Goal: Task Accomplishment & Management: Use online tool/utility

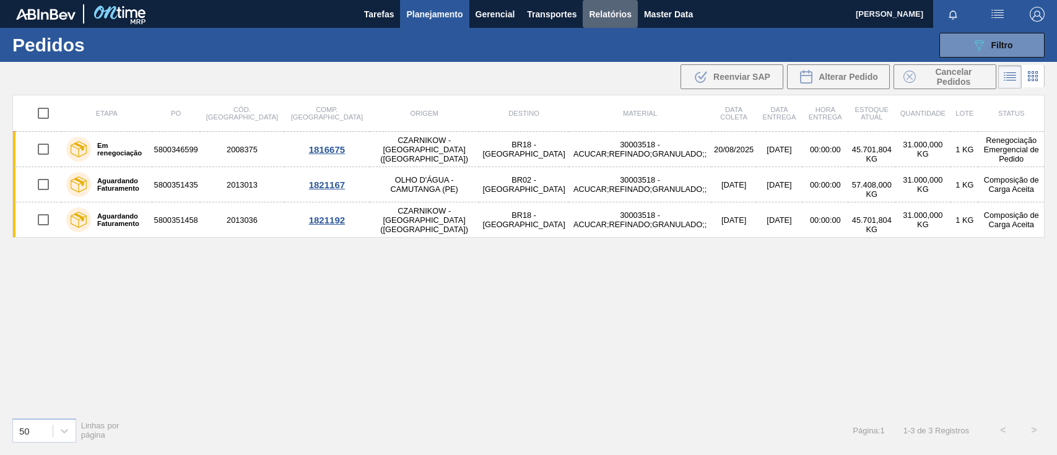
click at [617, 19] on span "Relatórios" at bounding box center [610, 14] width 42 height 15
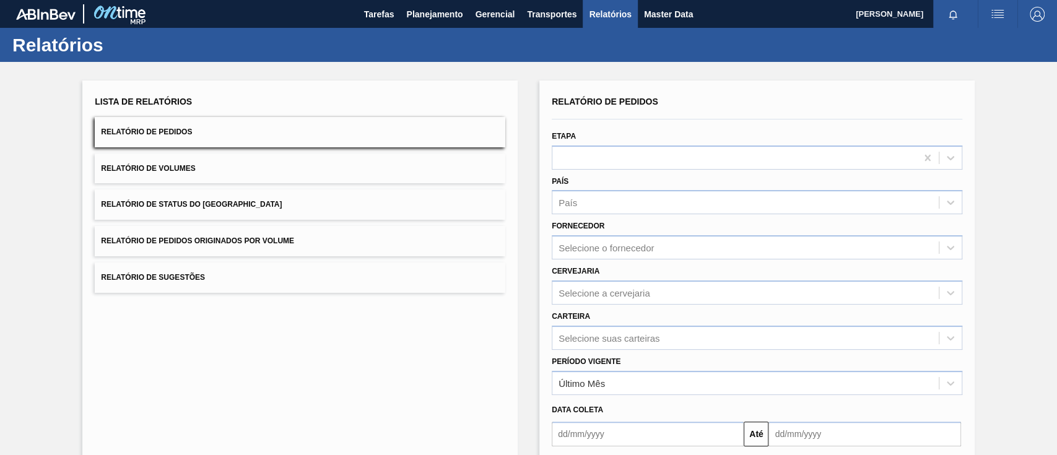
click at [271, 240] on span "Relatório de Pedidos Originados por Volume" at bounding box center [197, 240] width 193 height 9
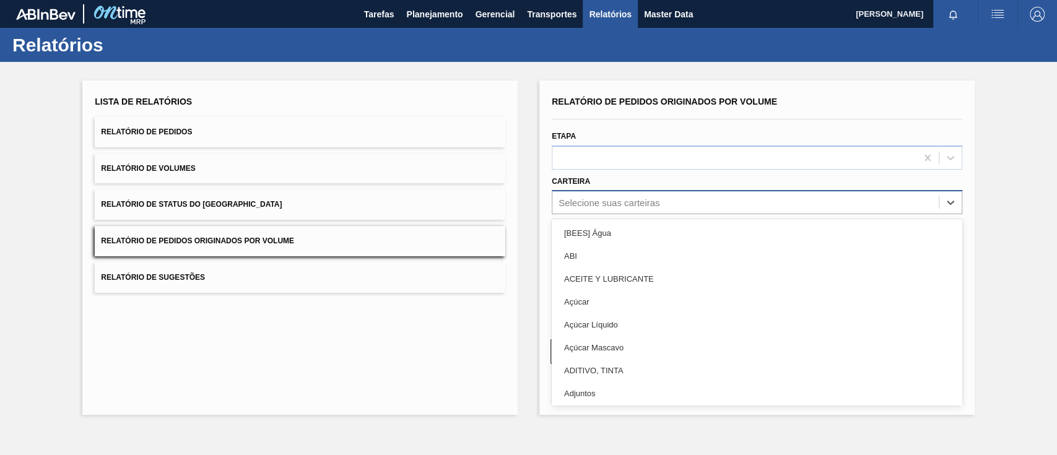
click at [649, 199] on div "Selecione suas carteiras" at bounding box center [608, 202] width 101 height 11
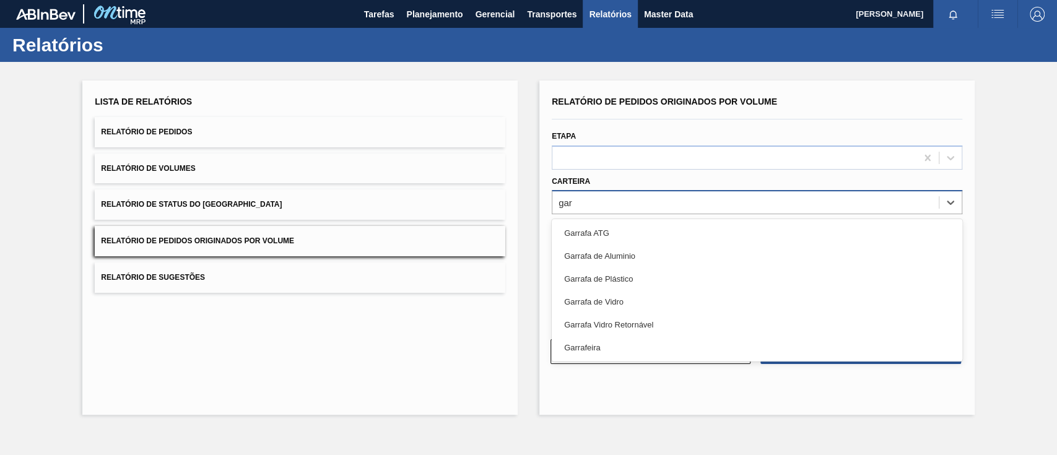
type input "garr"
click at [594, 297] on div "Garrafa de Vidro" at bounding box center [757, 301] width 410 height 23
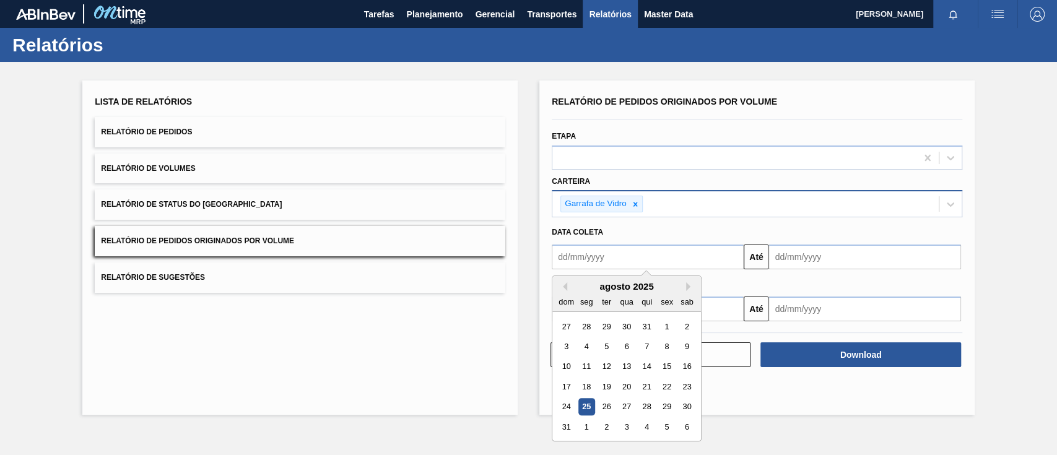
click at [597, 260] on input "text" at bounding box center [648, 257] width 192 height 25
click at [664, 326] on div "1" at bounding box center [666, 326] width 17 height 17
type input "[DATE]"
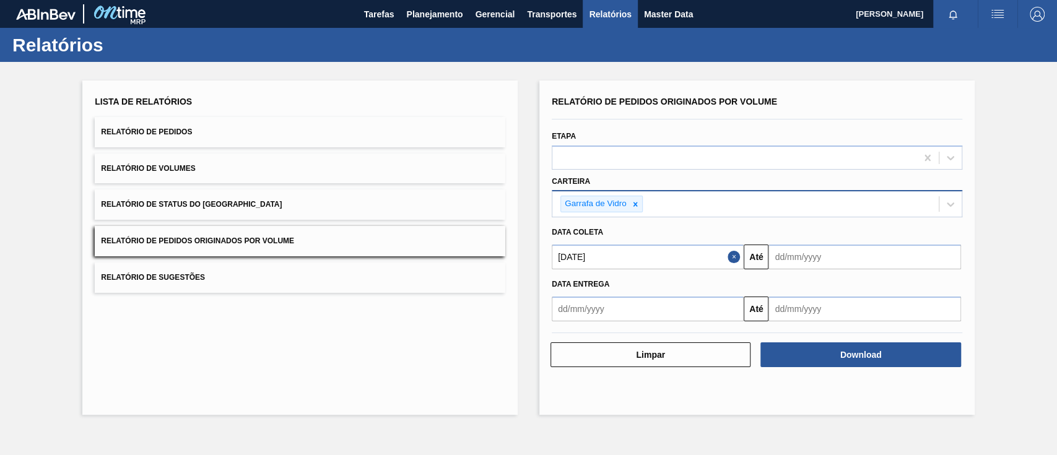
click at [824, 261] on input "text" at bounding box center [864, 257] width 192 height 25
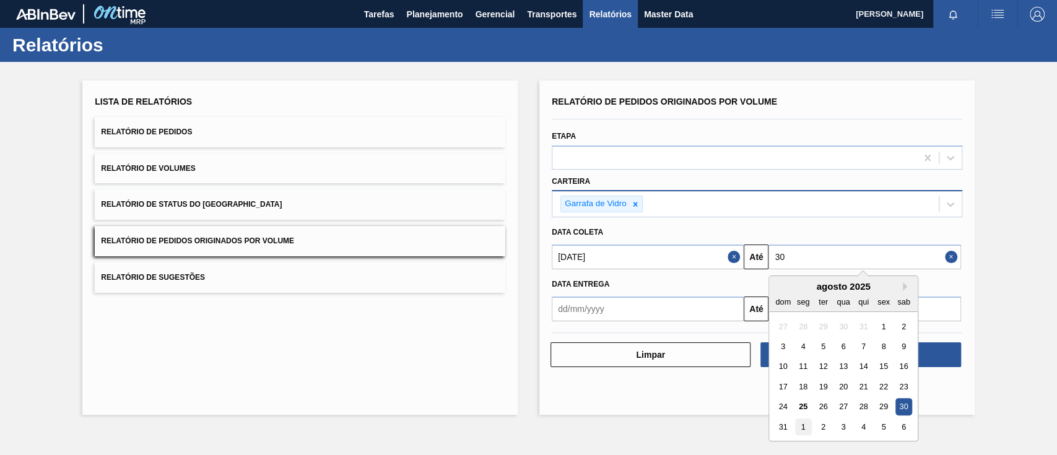
click at [801, 428] on div "1" at bounding box center [803, 426] width 17 height 17
type input "[DATE]"
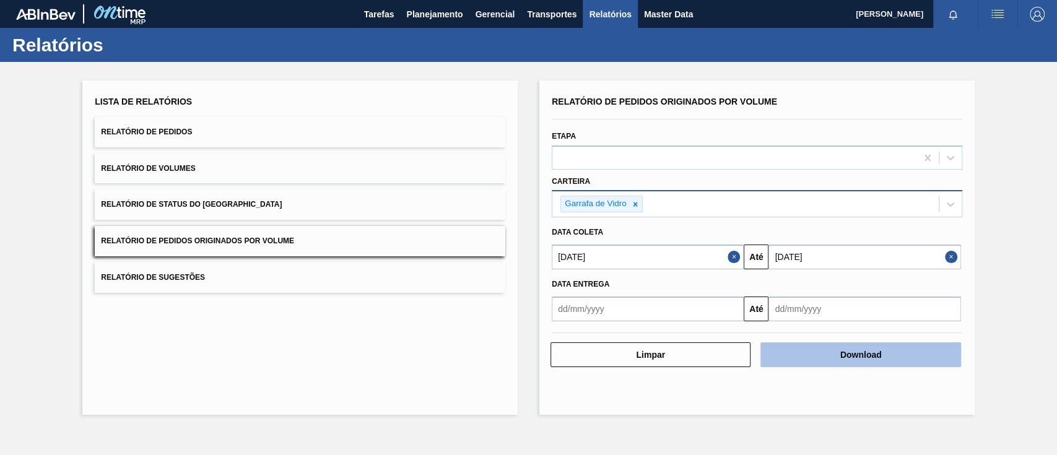
click at [817, 356] on button "Download" at bounding box center [860, 354] width 200 height 25
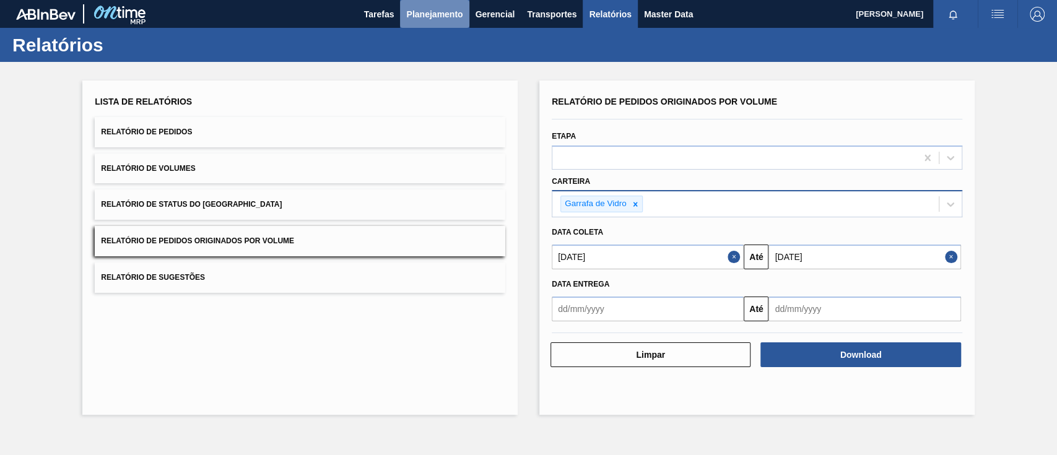
click at [441, 15] on span "Planejamento" at bounding box center [434, 14] width 56 height 15
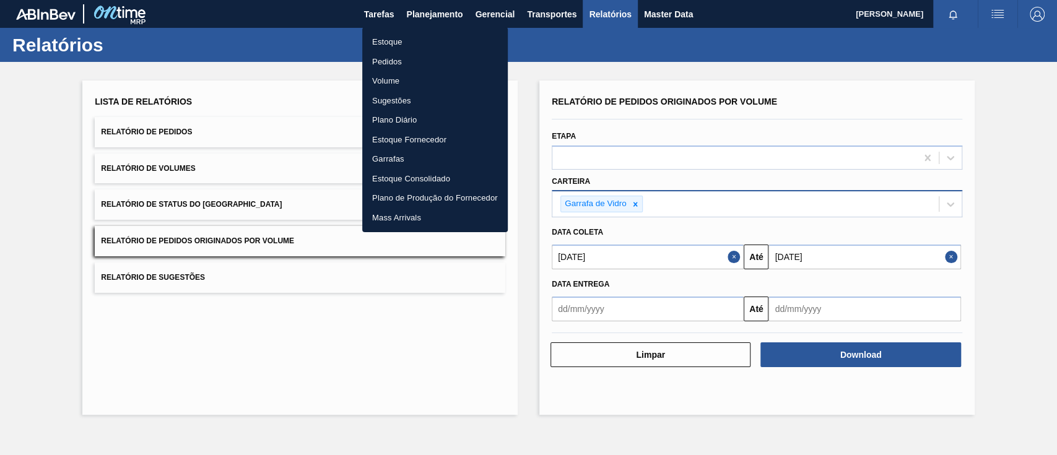
click at [389, 62] on li "Pedidos" at bounding box center [434, 62] width 145 height 20
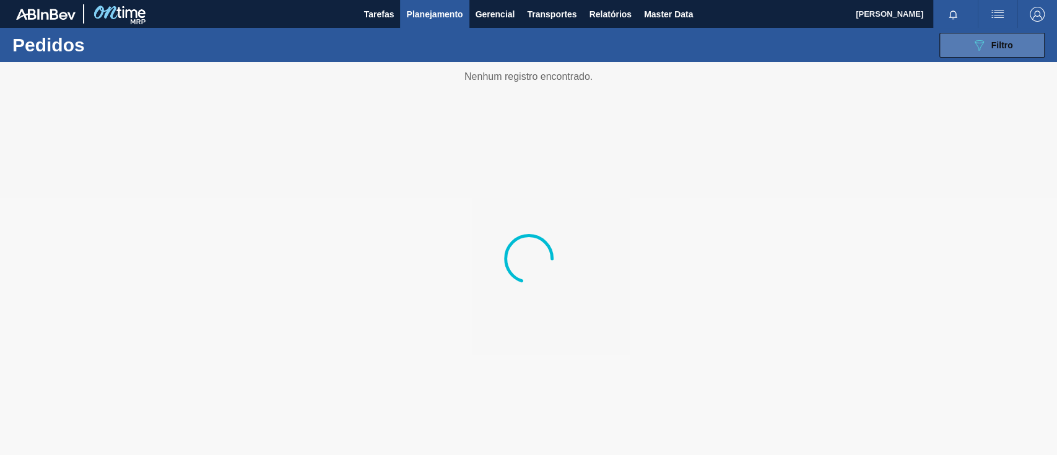
click at [981, 47] on icon "089F7B8B-B2A5-4AFE-B5C0-19BA573D28AC" at bounding box center [978, 45] width 15 height 15
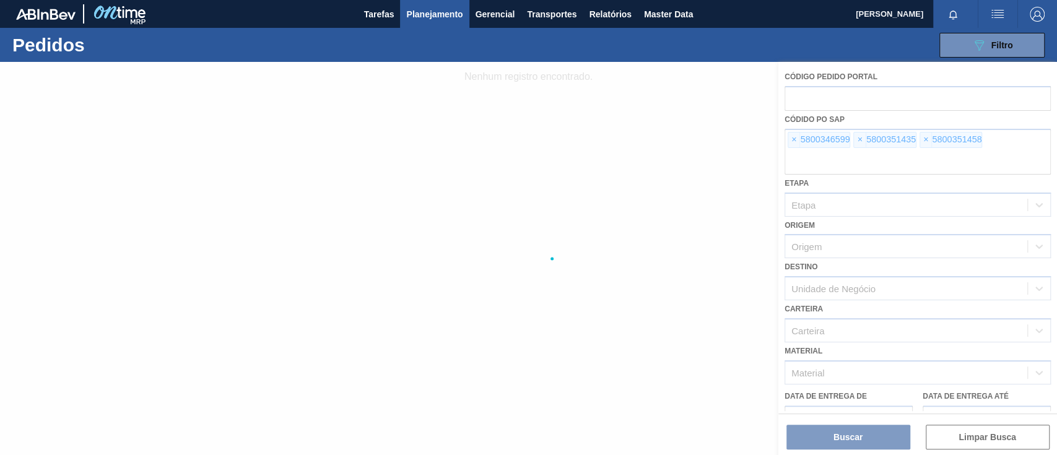
click at [795, 140] on div at bounding box center [528, 258] width 1057 height 393
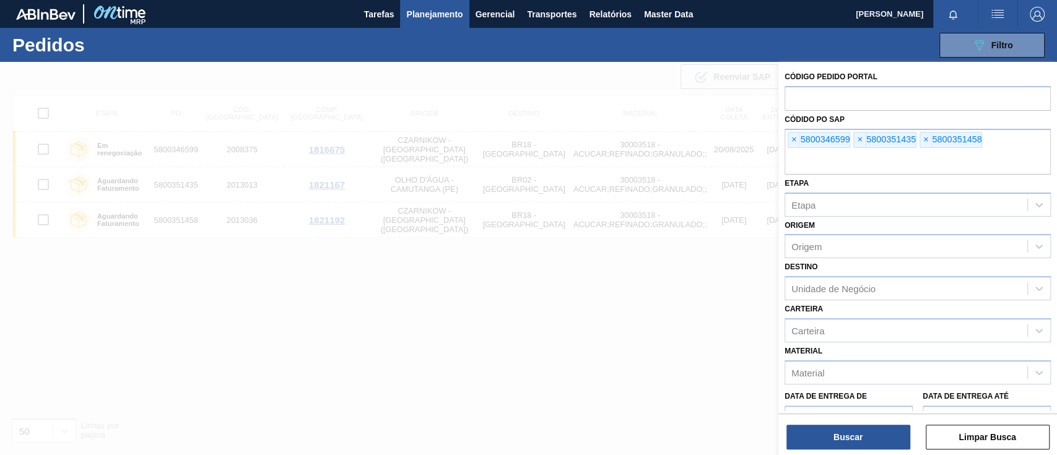
click at [794, 140] on span "×" at bounding box center [794, 139] width 12 height 15
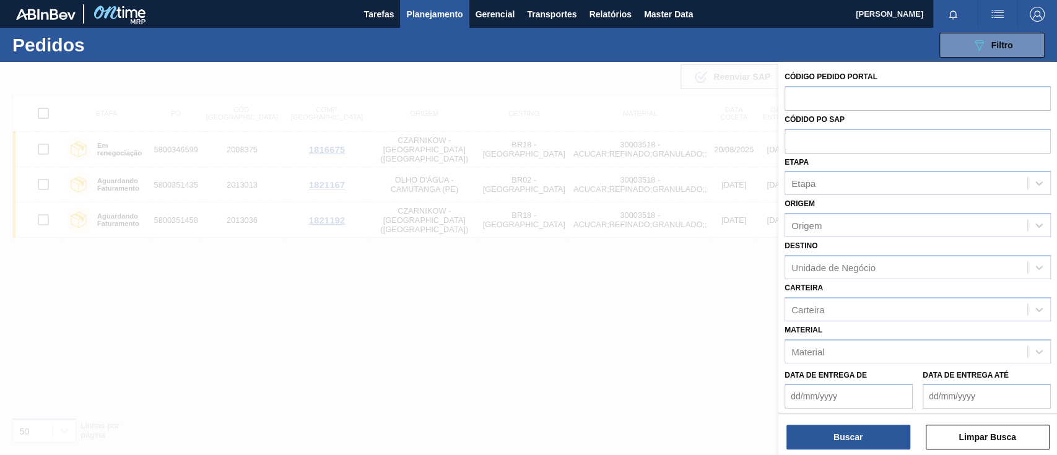
paste input "text"
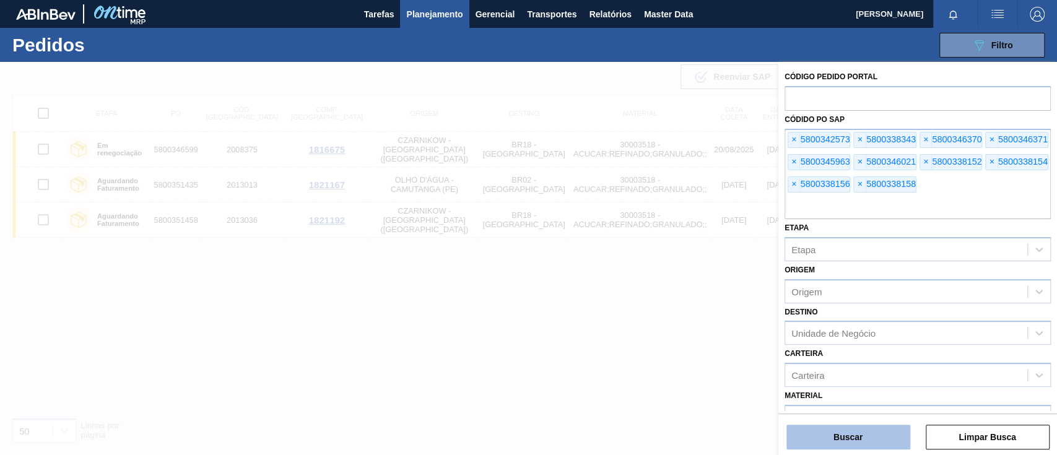
click at [838, 435] on button "Buscar" at bounding box center [848, 437] width 124 height 25
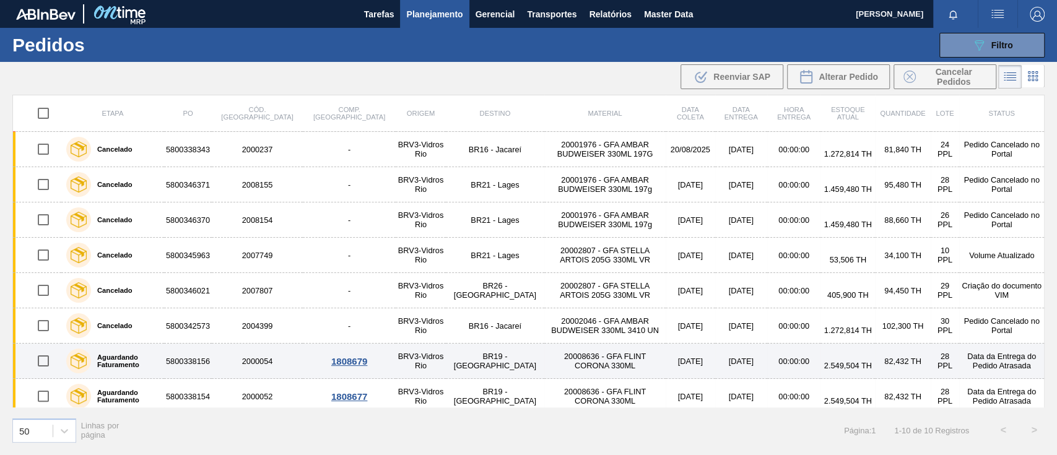
scroll to position [76, 0]
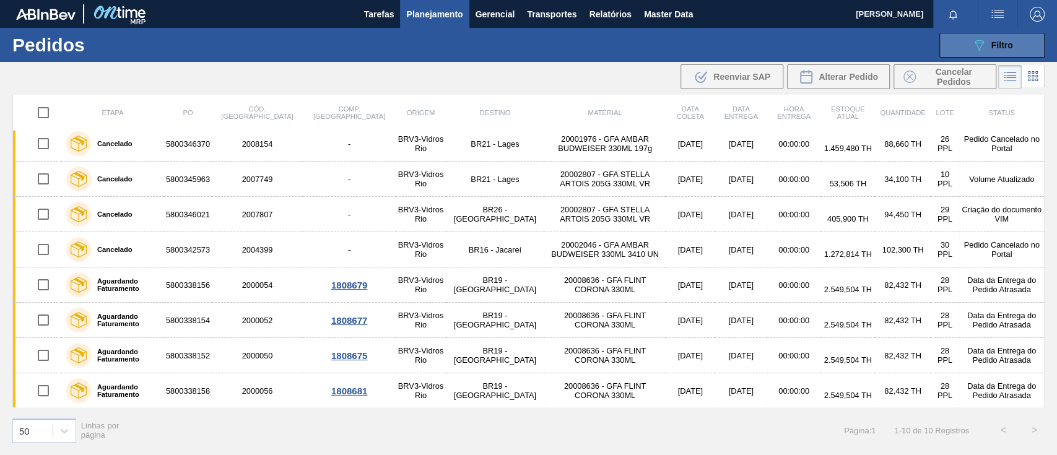
click at [992, 44] on span "Filtro" at bounding box center [1002, 45] width 22 height 10
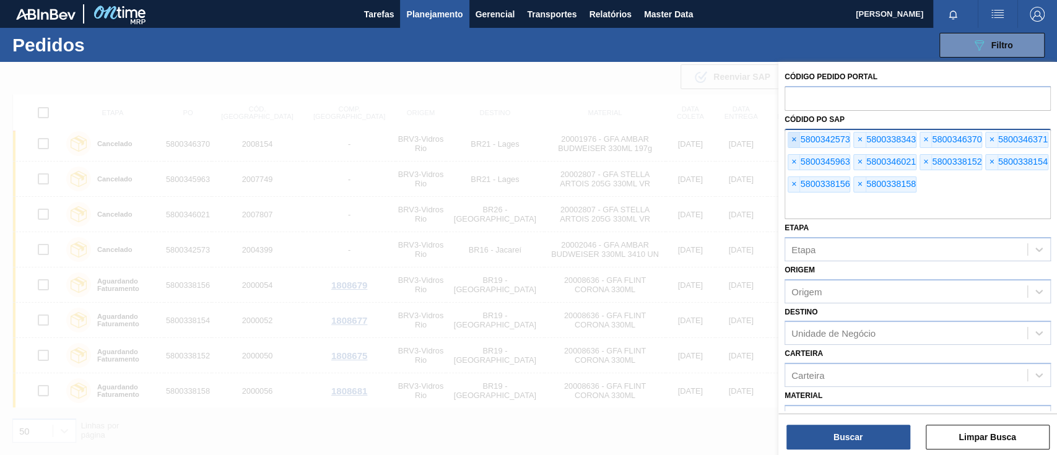
click at [795, 136] on span "×" at bounding box center [794, 139] width 12 height 15
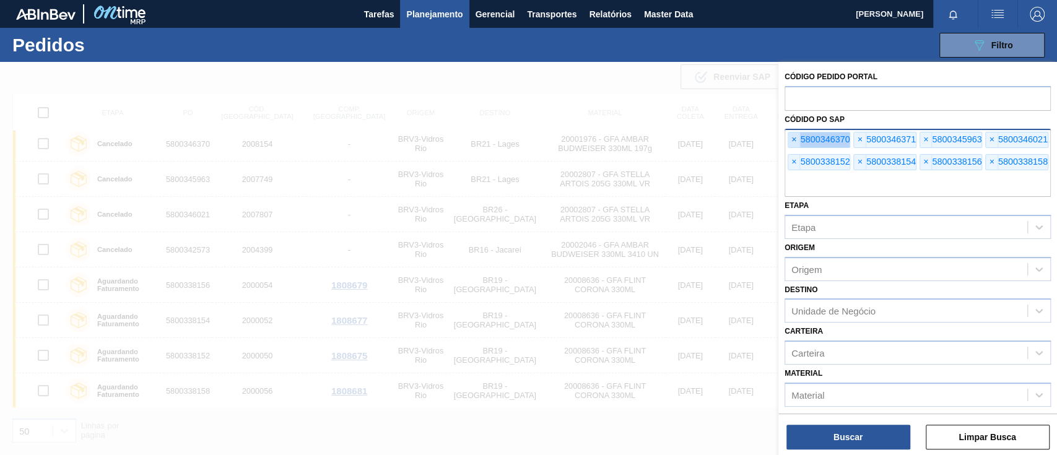
click at [794, 136] on span "×" at bounding box center [794, 139] width 12 height 15
click at [794, 137] on span "×" at bounding box center [794, 139] width 12 height 15
click at [794, 140] on span "×" at bounding box center [794, 139] width 12 height 15
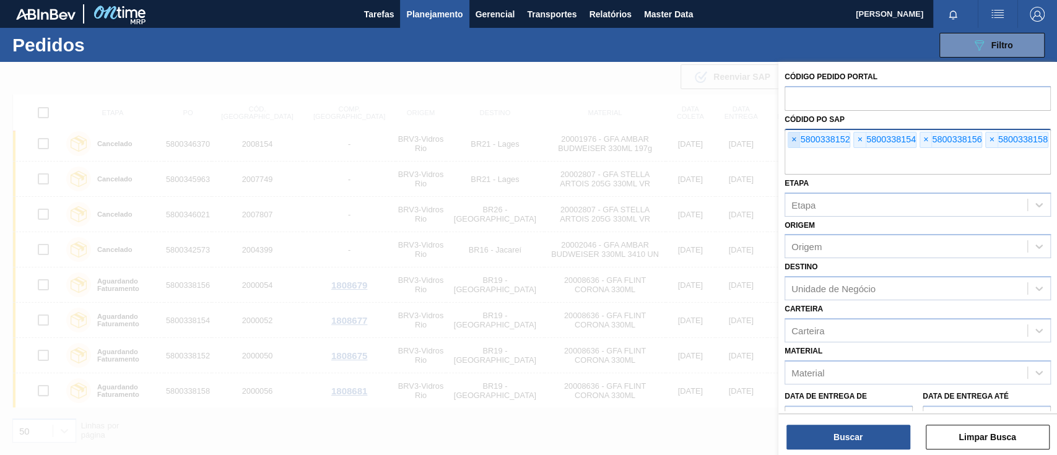
click at [794, 140] on span "×" at bounding box center [794, 139] width 12 height 15
click at [794, 141] on span "×" at bounding box center [794, 139] width 12 height 15
click at [795, 151] on input "text" at bounding box center [917, 163] width 266 height 24
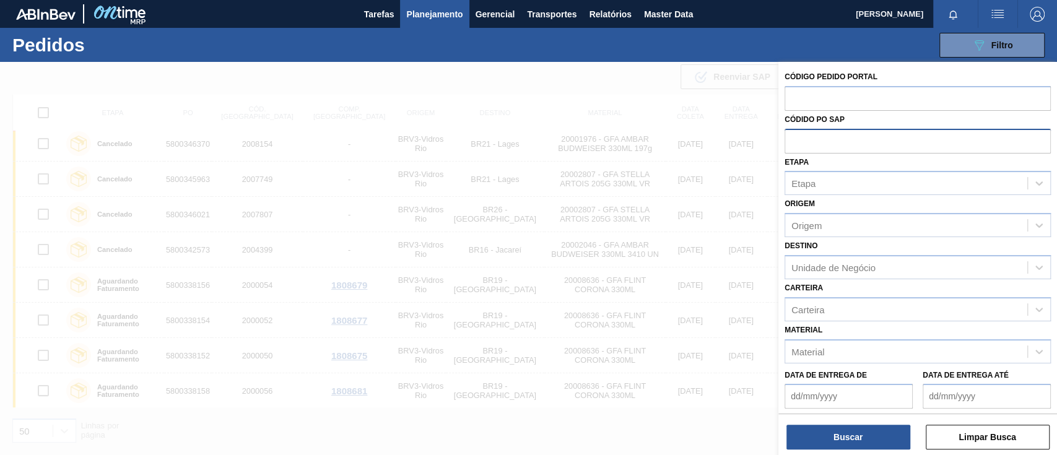
paste input "text"
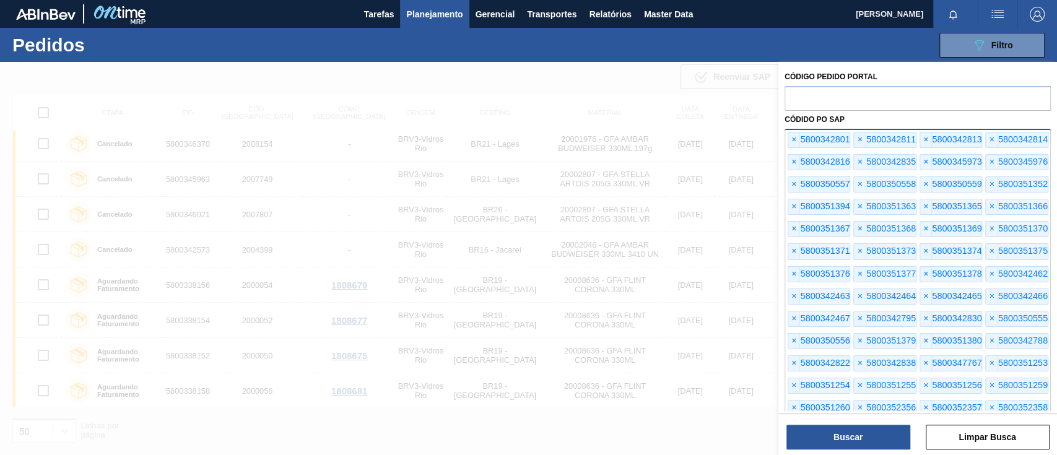
scroll to position [46, 0]
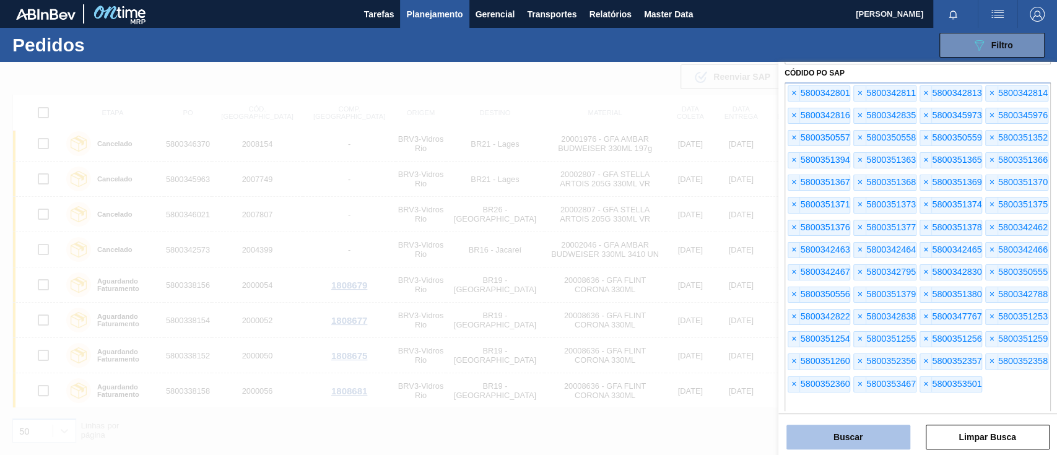
click at [853, 431] on button "Buscar" at bounding box center [848, 437] width 124 height 25
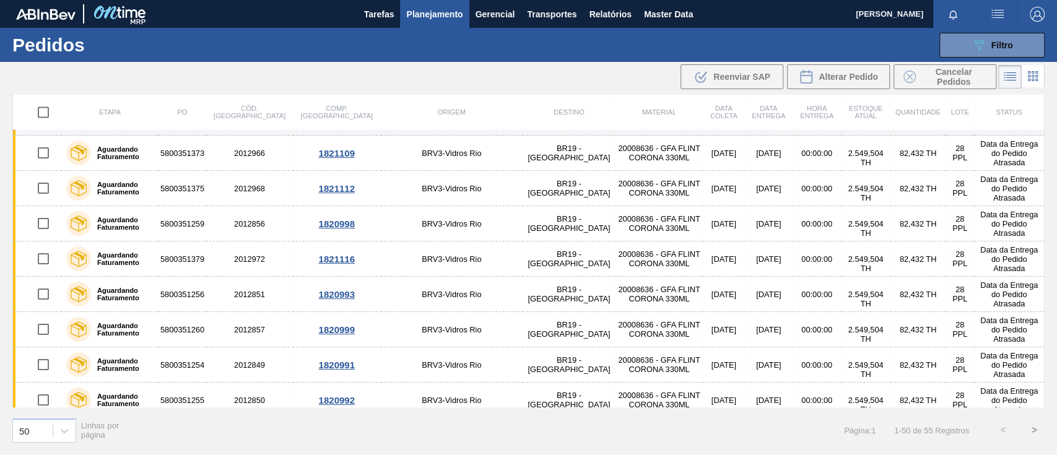
scroll to position [1397, 0]
